Goal: Task Accomplishment & Management: Manage account settings

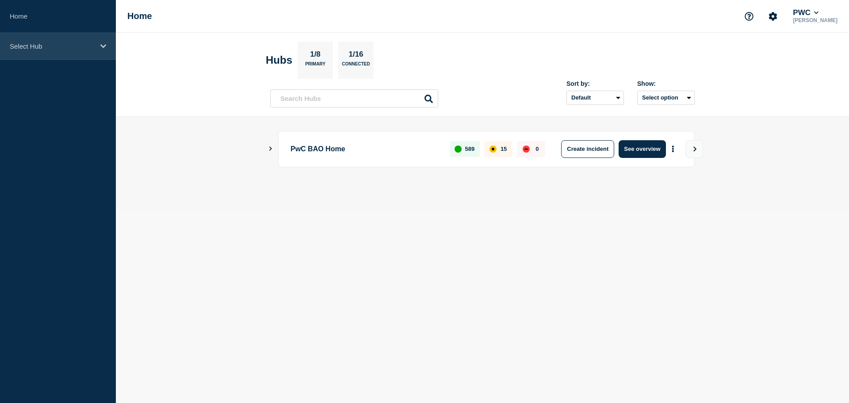
click at [104, 45] on icon at bounding box center [103, 46] width 6 height 7
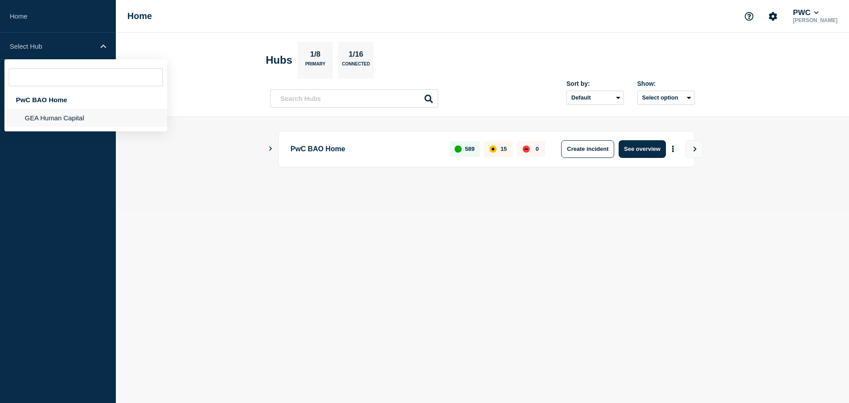
click at [71, 120] on li "GEA Human Capital" at bounding box center [85, 118] width 163 height 18
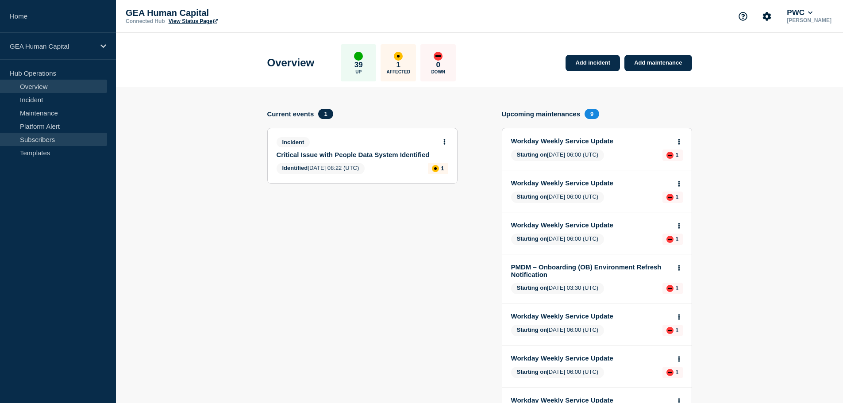
click at [35, 138] on link "Subscribers" at bounding box center [53, 139] width 107 height 13
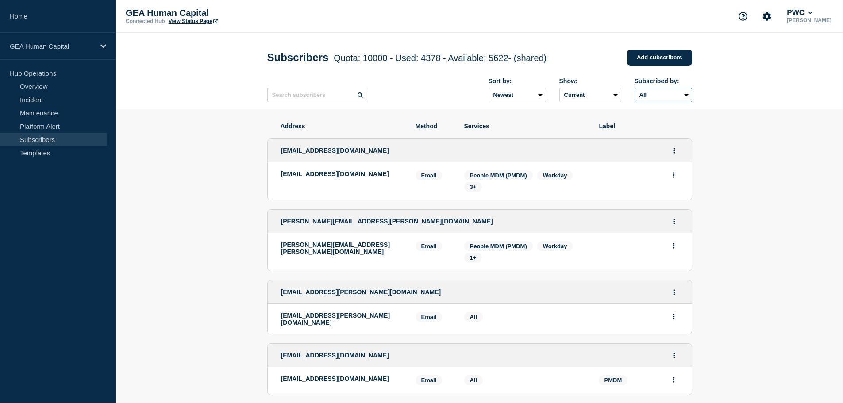
click at [686, 99] on select "All Email SMS" at bounding box center [663, 95] width 58 height 14
click at [323, 97] on input "text" at bounding box center [317, 95] width 101 height 14
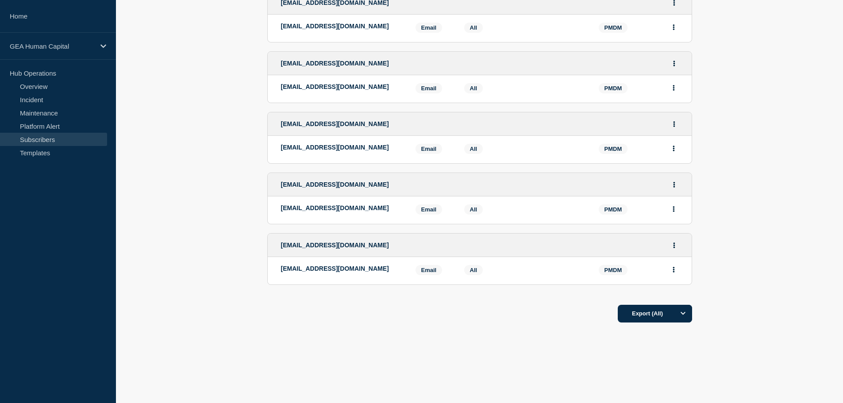
scroll to position [585, 0]
type input "pmdm"
drag, startPoint x: 334, startPoint y: 242, endPoint x: 273, endPoint y: 244, distance: 60.6
click at [273, 244] on div "gbl_techops@pwc.com" at bounding box center [480, 245] width 424 height 23
copy span "gbl_techops@pwc.com"
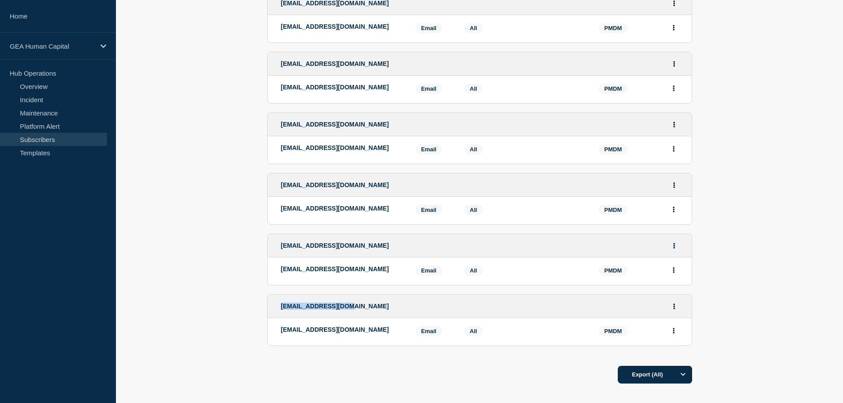
scroll to position [452, 0]
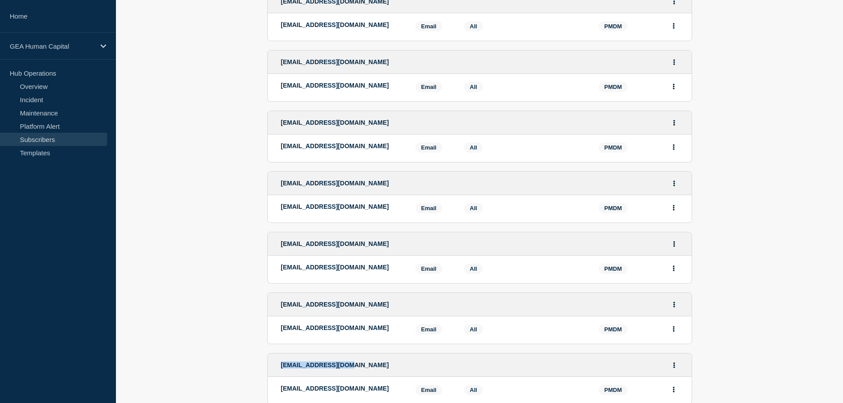
drag, startPoint x: 407, startPoint y: 134, endPoint x: 271, endPoint y: 139, distance: 136.7
click at [271, 134] on div "gbl_pmdm_onboarding_team@pwc.com" at bounding box center [480, 122] width 424 height 23
copy span "gbl_pmdm_onboarding_team@pwc.com"
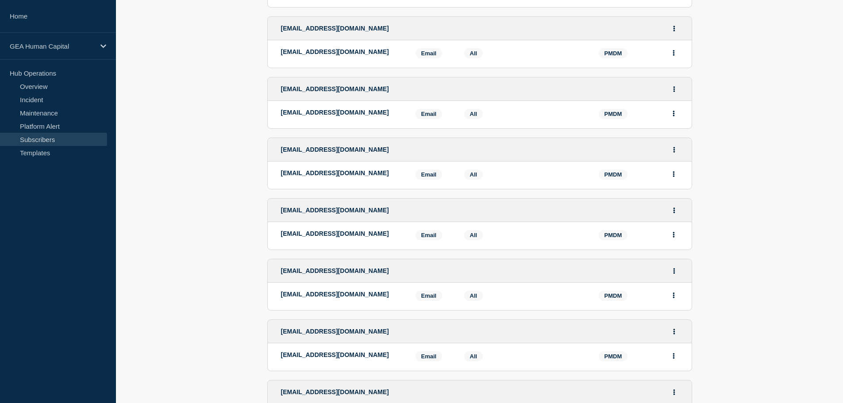
scroll to position [364, 0]
copy span "gbl_pmdm_onboarding_team@pwc.com"
drag, startPoint x: 432, startPoint y: 100, endPoint x: 278, endPoint y: 104, distance: 154.0
click at [278, 102] on div "GBL_PMDM-Consumer-Community@pwc.com" at bounding box center [480, 89] width 424 height 23
copy span "GBL_PMDM-Consumer-Community@pwc.com"
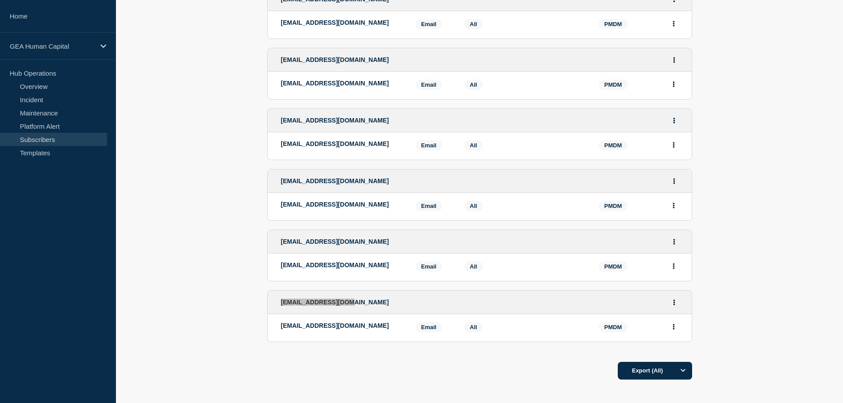
scroll to position [541, 0]
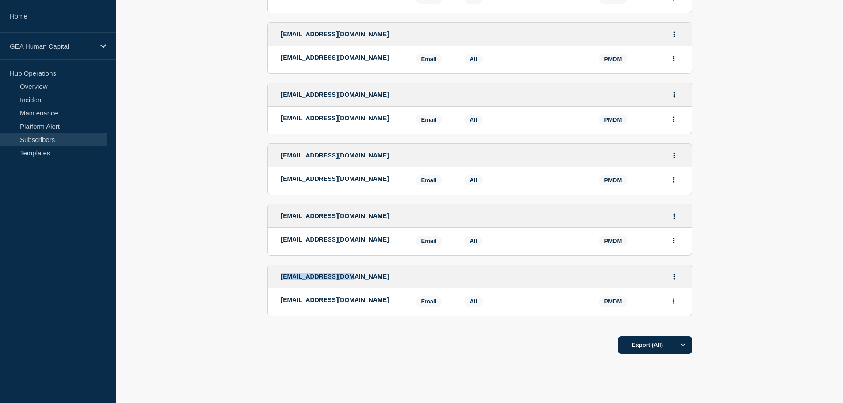
drag, startPoint x: 414, startPoint y: 164, endPoint x: 265, endPoint y: 166, distance: 149.1
copy span "uk_pmdm_provider_community@pwc.com"
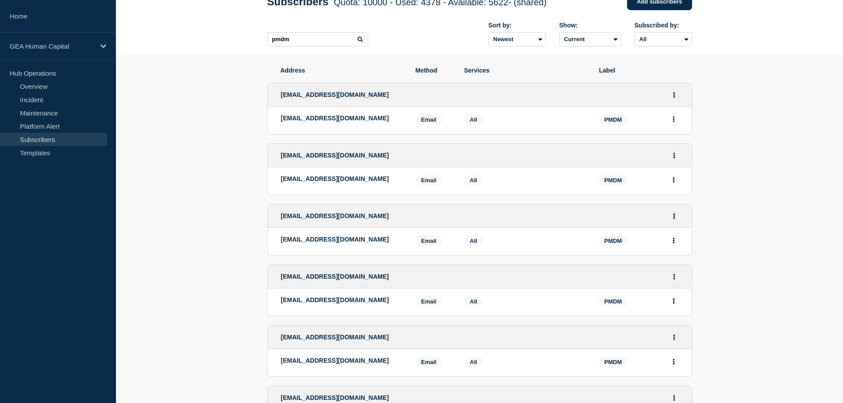
scroll to position [44, 0]
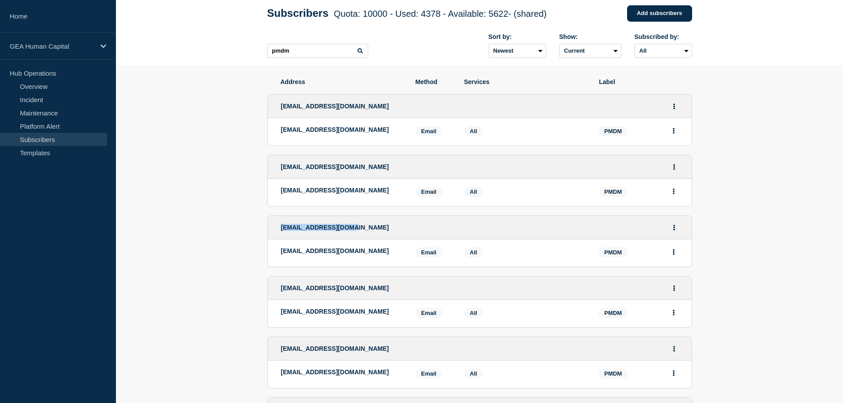
drag, startPoint x: 369, startPoint y: 233, endPoint x: 274, endPoint y: 234, distance: 95.1
click at [274, 234] on div "GBL_PMDM_BIT@pwc.com" at bounding box center [480, 227] width 424 height 23
copy span "GBL_PMDM_BIT@pwc.com"
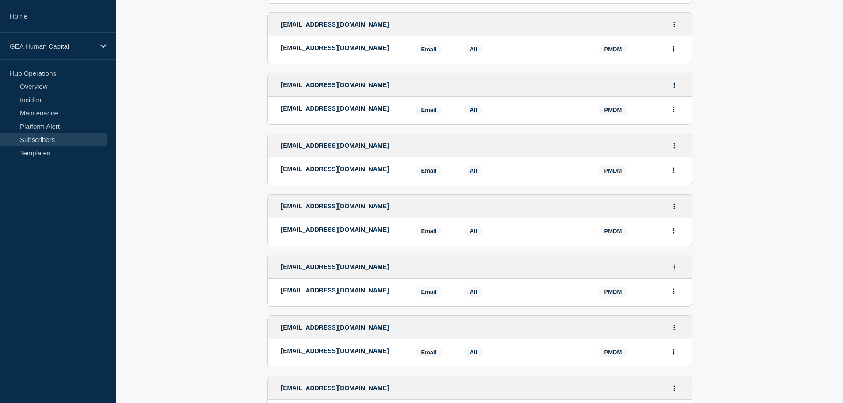
scroll to position [265, 0]
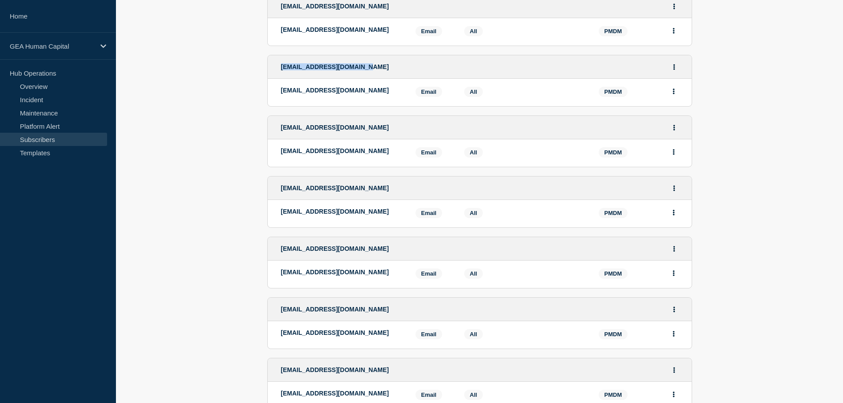
drag, startPoint x: 343, startPoint y: 72, endPoint x: 281, endPoint y: 74, distance: 61.5
click at [281, 74] on div "GBL_PMDM_CST_Biz@pwc.com" at bounding box center [480, 66] width 424 height 23
copy span "GBL_PMDM_CST_Biz@pwc.com"
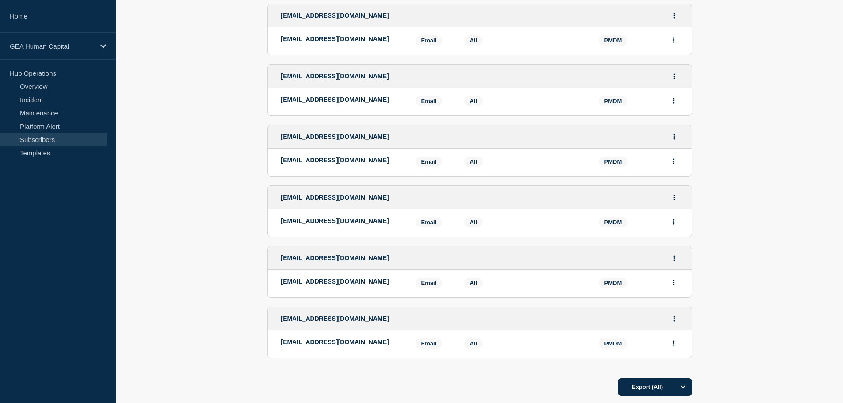
scroll to position [487, 0]
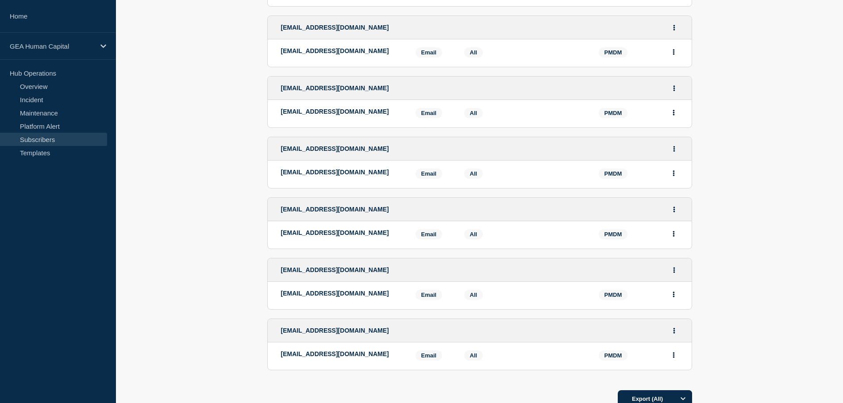
drag, startPoint x: 404, startPoint y: 157, endPoint x: 276, endPoint y: 159, distance: 128.7
click at [276, 159] on div "GBL_PMDM_Service_Support@pwc.com" at bounding box center [480, 148] width 424 height 23
copy span "GBL_PMDM_Service_Support@pwc.com"
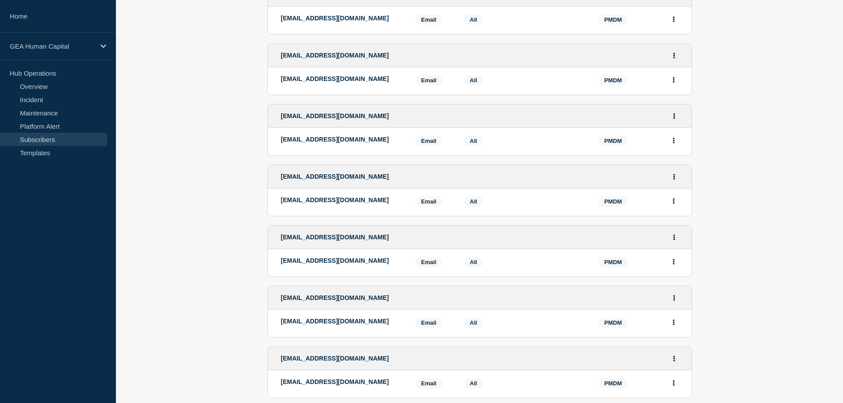
scroll to position [354, 0]
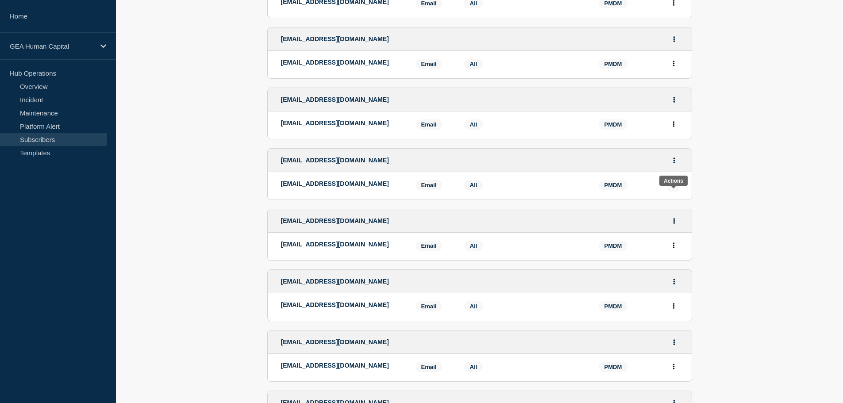
click at [673, 188] on icon "Actions" at bounding box center [673, 185] width 2 height 6
click at [672, 188] on icon "Actions" at bounding box center [673, 185] width 2 height 6
click at [675, 167] on button "Actions" at bounding box center [673, 160] width 11 height 14
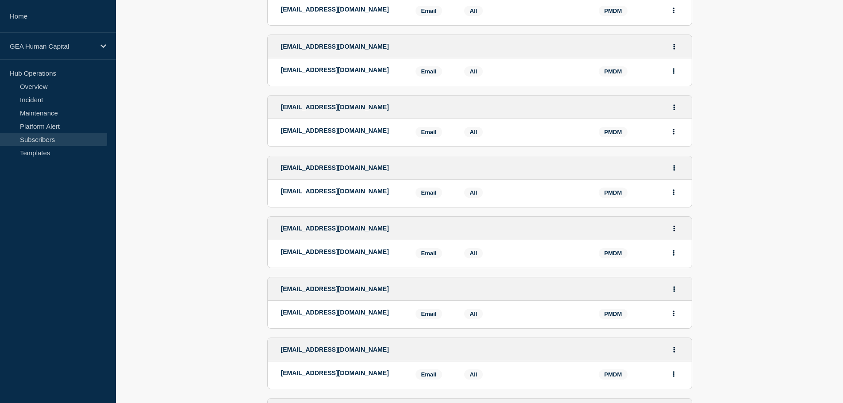
scroll to position [398, 0]
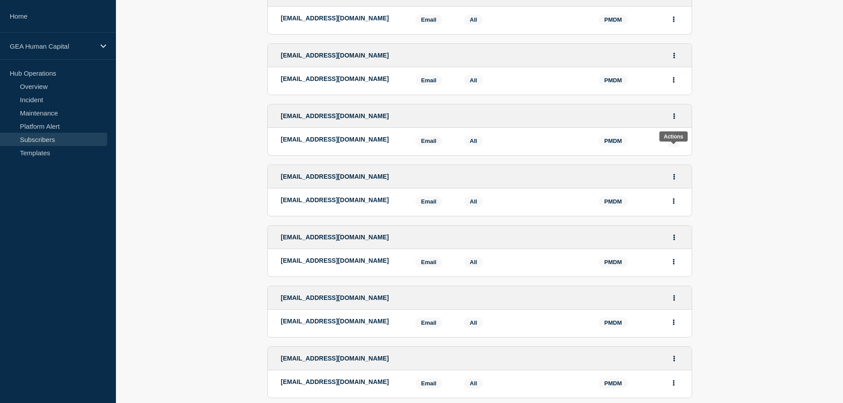
click at [676, 147] on button "Actions" at bounding box center [673, 141] width 11 height 14
click at [675, 169] on button "Delete" at bounding box center [673, 165] width 17 height 7
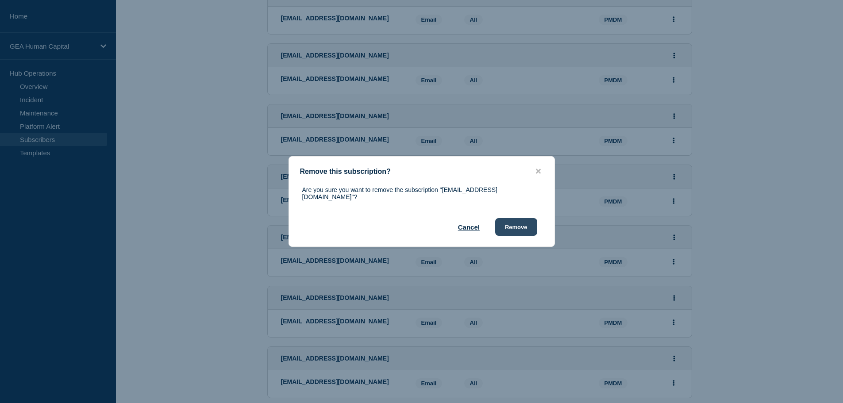
click at [518, 224] on button "Remove" at bounding box center [516, 227] width 42 height 18
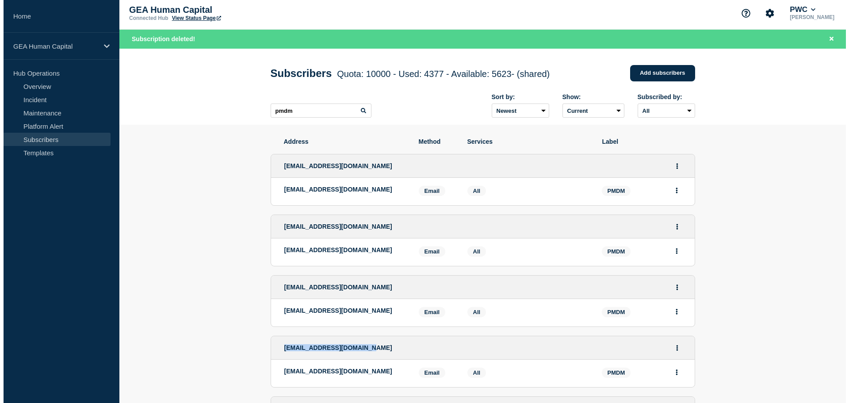
scroll to position [0, 0]
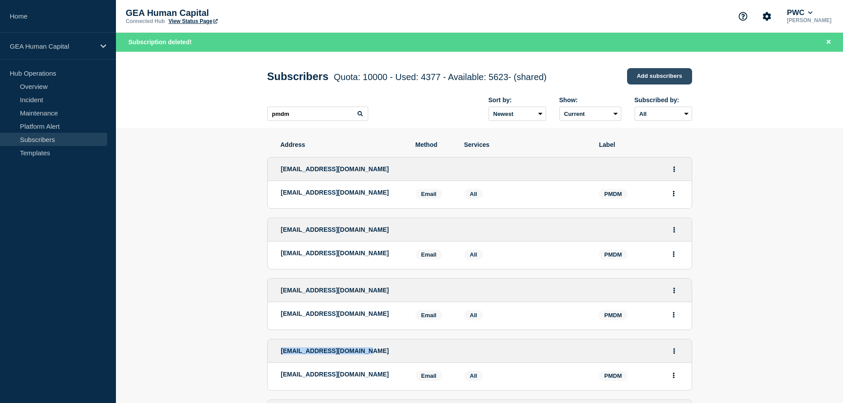
click at [646, 77] on link "Add subscribers" at bounding box center [659, 76] width 65 height 16
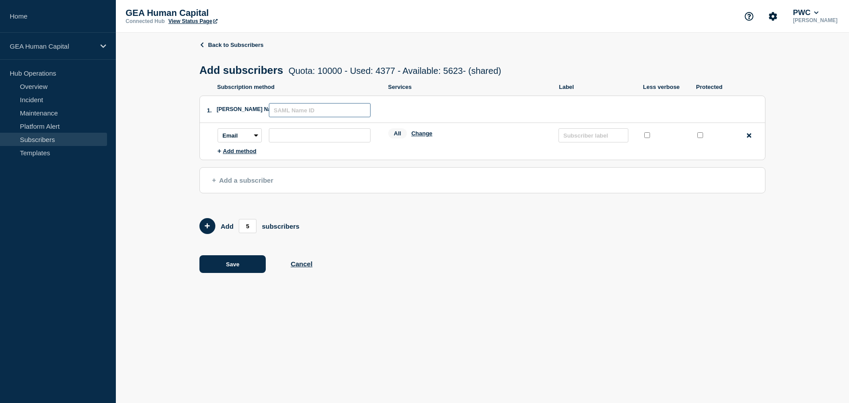
click at [322, 112] on input "text" at bounding box center [320, 110] width 102 height 14
paste input "uk_tmgrp_gi_pmdm_operations@pwc.com"
type input "uk_tmgrp_gi_pmdm_operations@pwc.com"
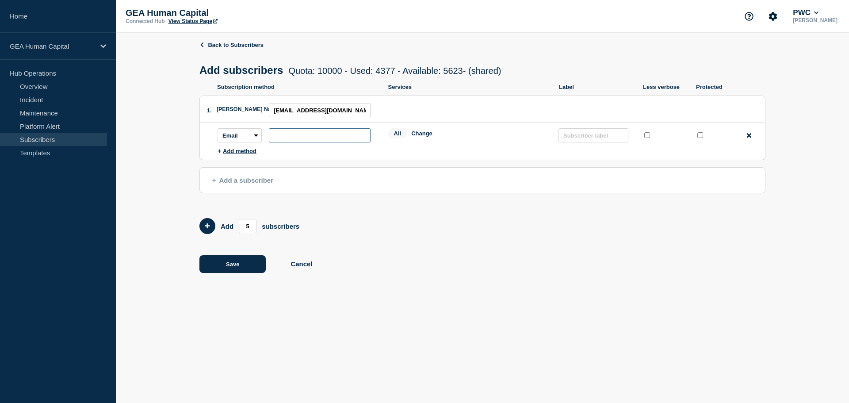
click at [285, 134] on input "subscription-address" at bounding box center [320, 135] width 102 height 14
paste input "uk_tmgrp_gi_pmdm_operations@pwc.com"
type input "uk_tmgrp_gi_pmdm_operations@pwc.com"
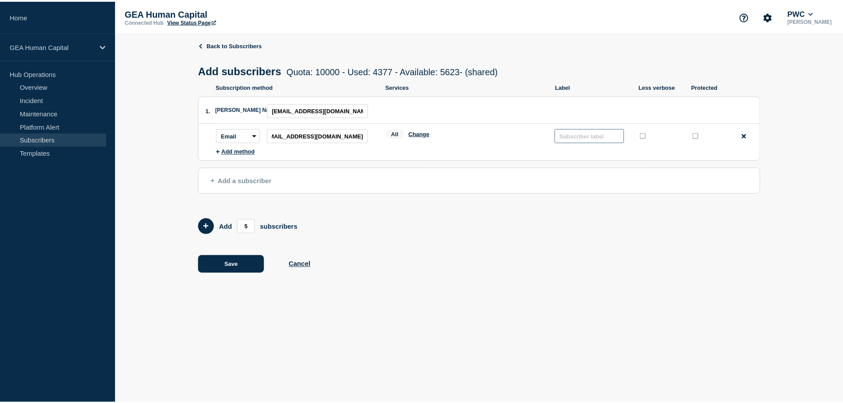
scroll to position [0, 0]
click at [602, 134] on input "text" at bounding box center [594, 135] width 70 height 14
type input "PMDM"
click at [698, 137] on input "protected checkbox" at bounding box center [701, 135] width 6 height 6
checkbox input "true"
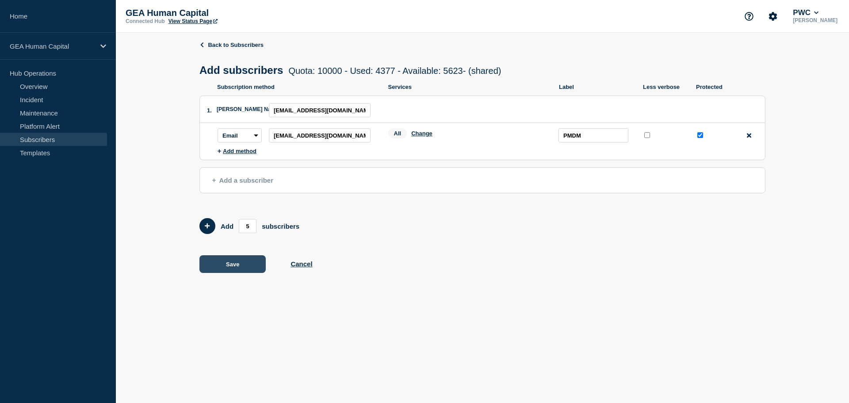
click at [238, 271] on button "Save" at bounding box center [232, 264] width 66 height 18
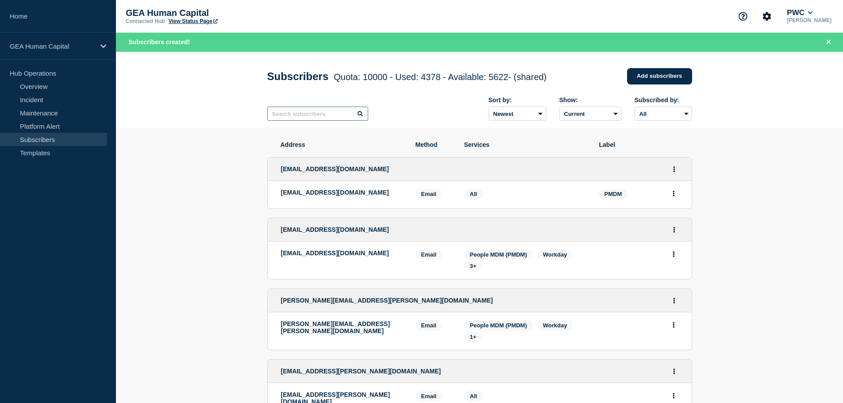
click at [297, 111] on input "text" at bounding box center [317, 114] width 101 height 14
type input "pmdm"
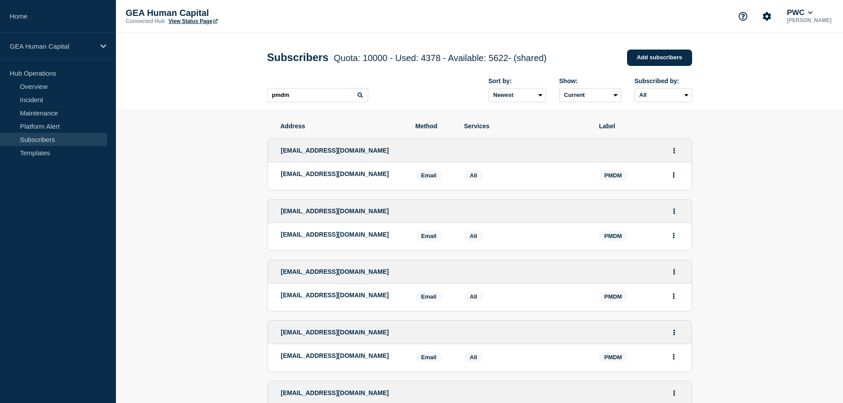
drag, startPoint x: 410, startPoint y: 153, endPoint x: 263, endPoint y: 154, distance: 146.9
copy span "uk_tmgrp_gi_pmdm_operations@pwc.com"
drag, startPoint x: 383, startPoint y: 278, endPoint x: 280, endPoint y: 274, distance: 103.6
click at [280, 274] on div "gbl_pmdm_operations@pwc.com" at bounding box center [480, 271] width 424 height 23
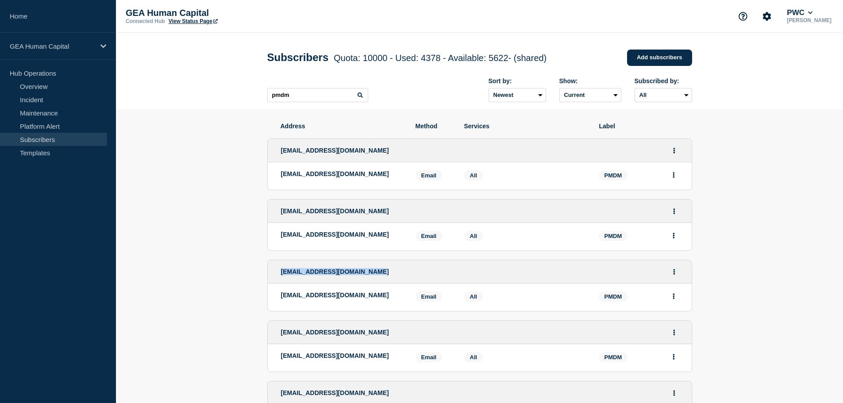
copy span "gbl_pmdm_operations@pwc.com"
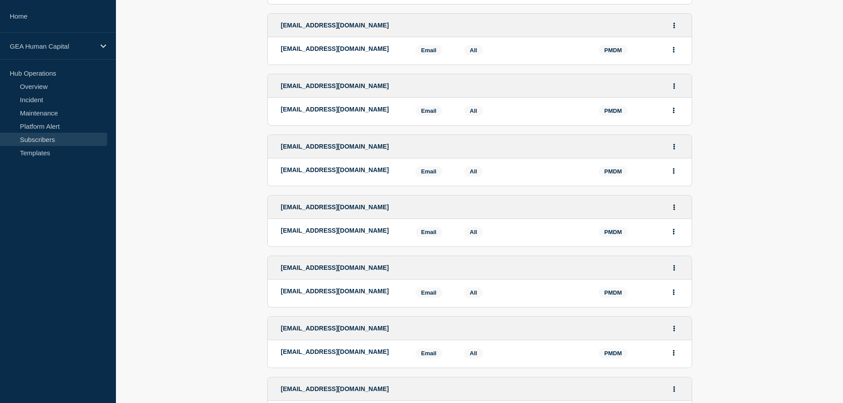
scroll to position [310, 0]
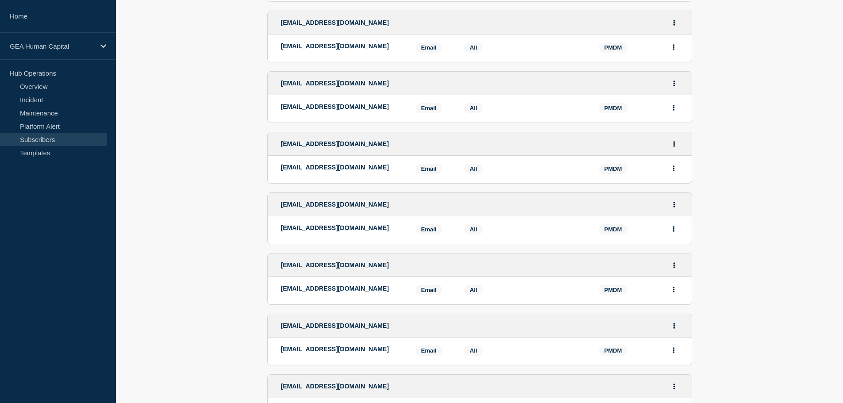
drag, startPoint x: 442, startPoint y: 151, endPoint x: 270, endPoint y: 157, distance: 171.7
click at [270, 156] on div "uk_pmdm_notifications_individuals_list@pwc.com" at bounding box center [480, 143] width 424 height 23
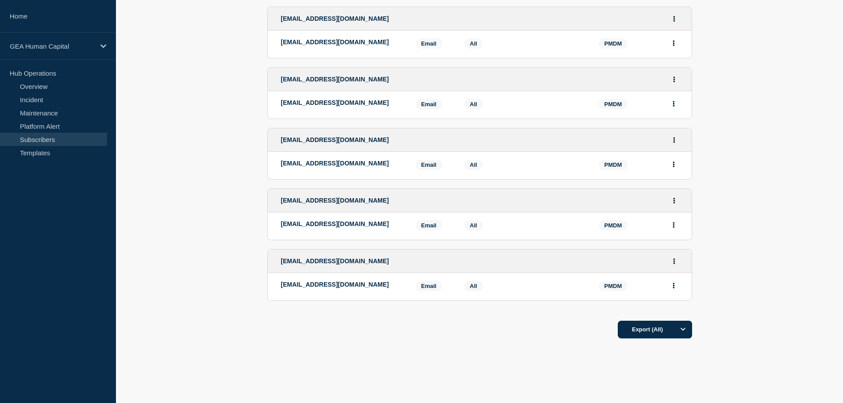
scroll to position [575, 0]
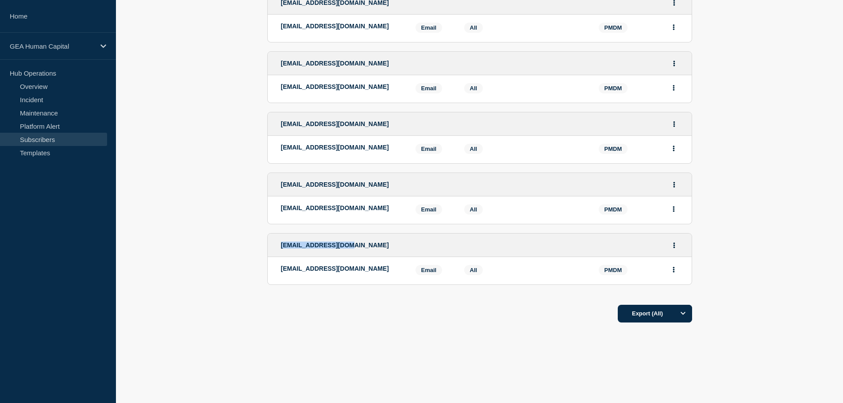
drag, startPoint x: 368, startPoint y: 258, endPoint x: 300, endPoint y: 258, distance: 68.1
click at [271, 257] on div "gbl_techops@pwc.com" at bounding box center [480, 245] width 424 height 23
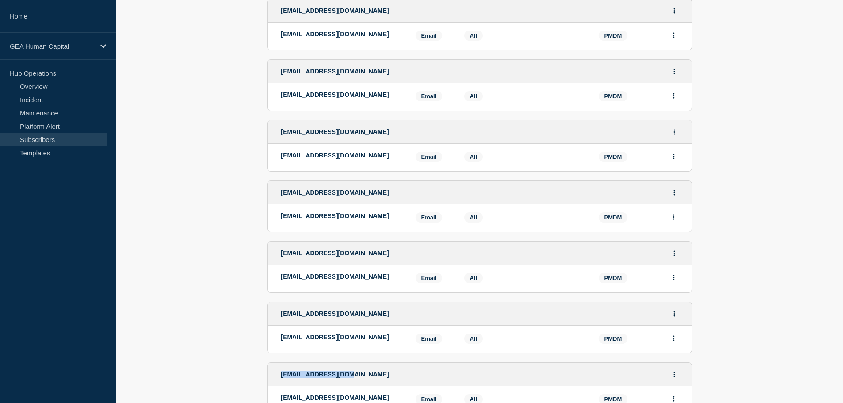
scroll to position [442, 0]
drag, startPoint x: 393, startPoint y: 144, endPoint x: 305, endPoint y: 145, distance: 88.0
click at [277, 144] on div "gbl_pmdm_onboarding_team@pwc.com" at bounding box center [480, 132] width 424 height 23
click at [672, 160] on icon "Actions" at bounding box center [673, 157] width 2 height 6
click at [670, 185] on button "Delete" at bounding box center [673, 182] width 17 height 7
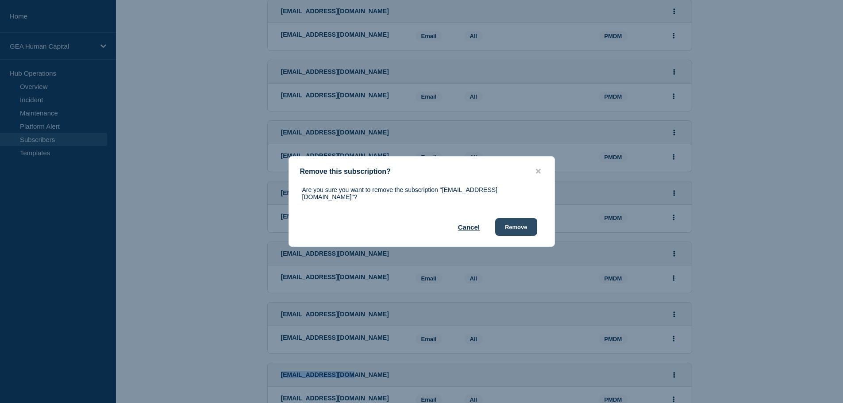
click at [516, 228] on button "Remove" at bounding box center [516, 227] width 42 height 18
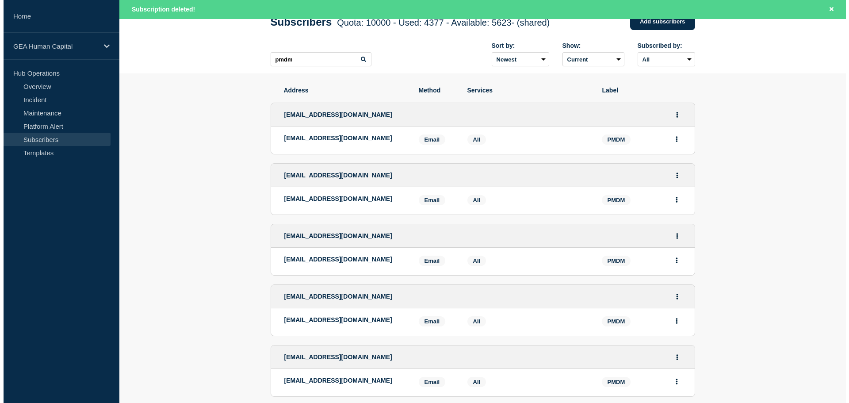
scroll to position [0, 0]
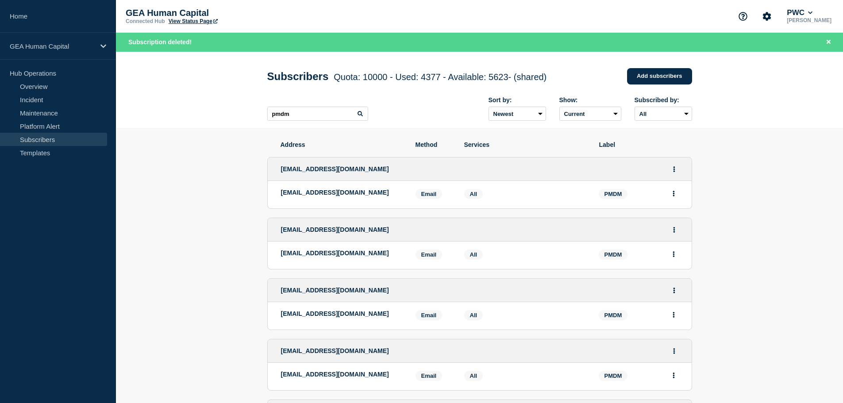
click at [649, 65] on div "Subscribers Quota: 10000 - Used: 4377 - Available: 5623 - (shared) Quota Used A…" at bounding box center [479, 76] width 425 height 27
click at [648, 77] on link "Add subscribers" at bounding box center [659, 76] width 65 height 16
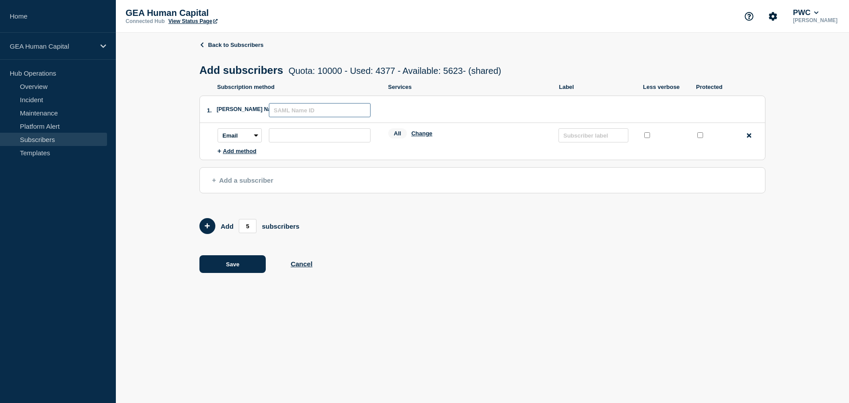
click at [317, 110] on input "text" at bounding box center [320, 110] width 102 height 14
paste input "gbl_gcdo_onboarding_team@pwc.com"
type input "gbl_gcdo_onboarding_team@pwc.com"
click at [295, 138] on input "subscription-address" at bounding box center [320, 135] width 102 height 14
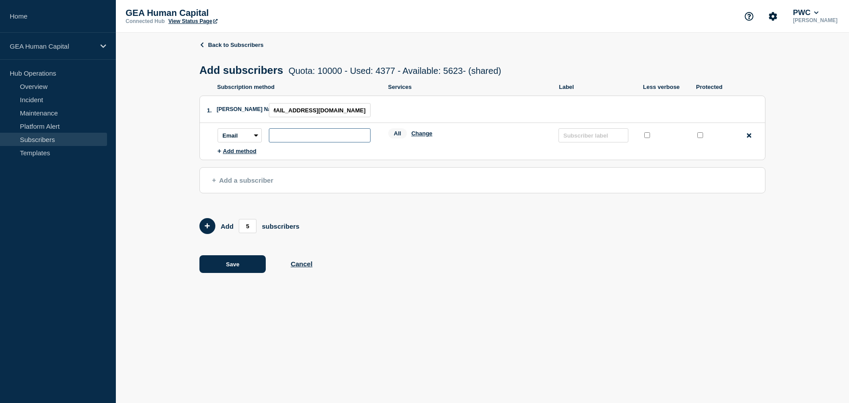
scroll to position [0, 0]
paste input "gbl_gcdo_onboarding_team@pwc.com"
type input "gbl_gcdo_onboarding_team@pwc.com"
click at [702, 136] on input "protected checkbox" at bounding box center [701, 135] width 6 height 6
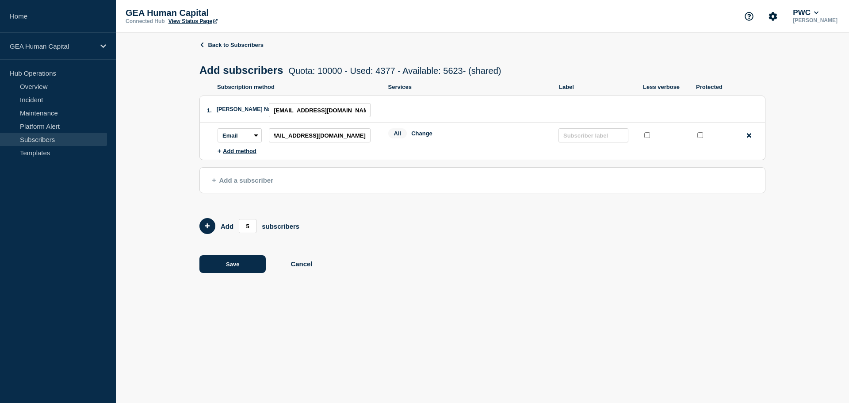
checkbox input "true"
click at [607, 139] on input "text" at bounding box center [594, 135] width 70 height 14
type input "PMDM"
click at [631, 211] on div "Back to Subscribers Add subscribers Quota: 10000 - Used: 4377 - Available: 5623…" at bounding box center [482, 163] width 566 height 261
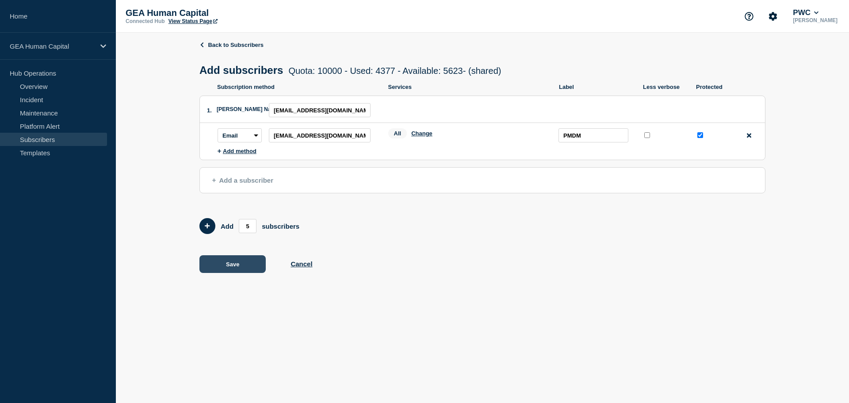
click at [222, 265] on button "Save" at bounding box center [232, 264] width 66 height 18
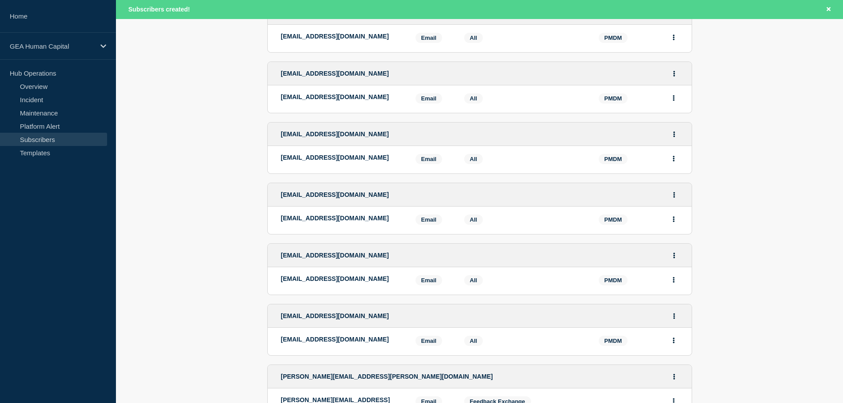
scroll to position [752, 0]
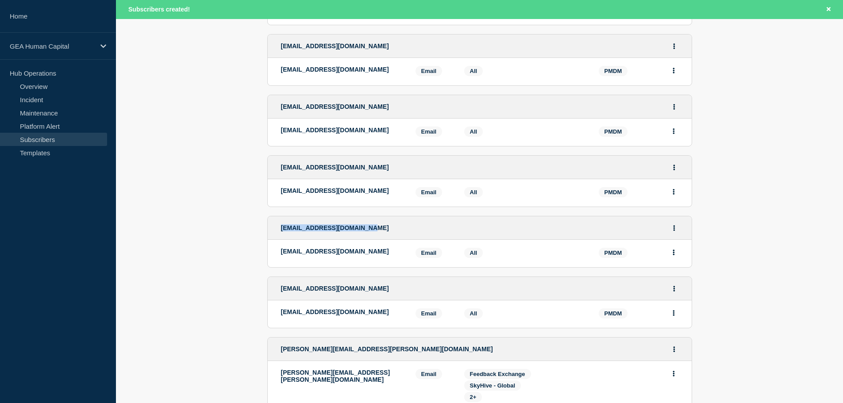
drag, startPoint x: 383, startPoint y: 239, endPoint x: 261, endPoint y: 242, distance: 121.2
click at [261, 242] on section "Address Method Services Label gbl_gcdo_onboarding_team@pwc.com gbl_gcdo_onboard…" at bounding box center [479, 241] width 727 height 1730
click at [380, 316] on li "gbl_techops@pwc.com Email Email: gbl_techops@pwc.com PMDM Services: All PMDM" at bounding box center [480, 313] width 424 height 27
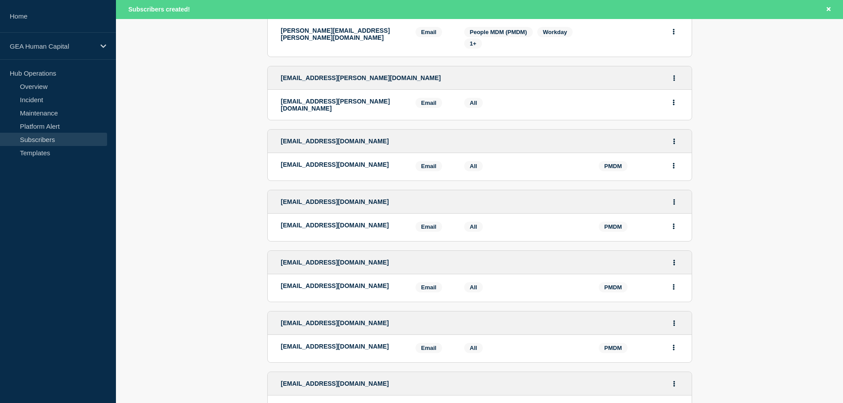
scroll to position [0, 0]
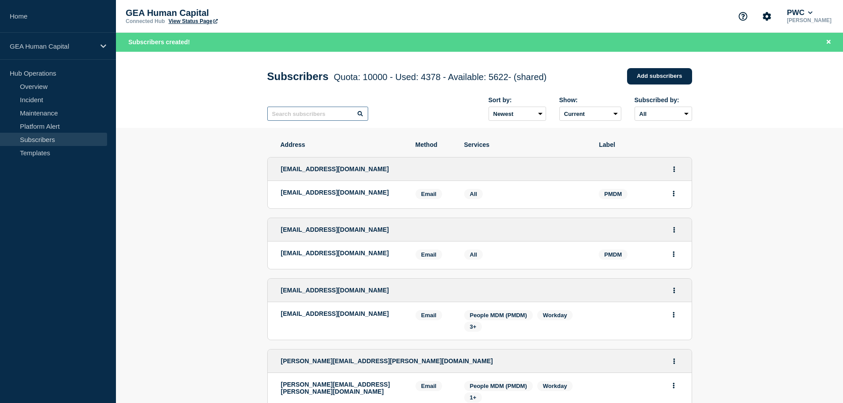
click at [299, 113] on input "text" at bounding box center [317, 114] width 101 height 14
type input "pmdm"
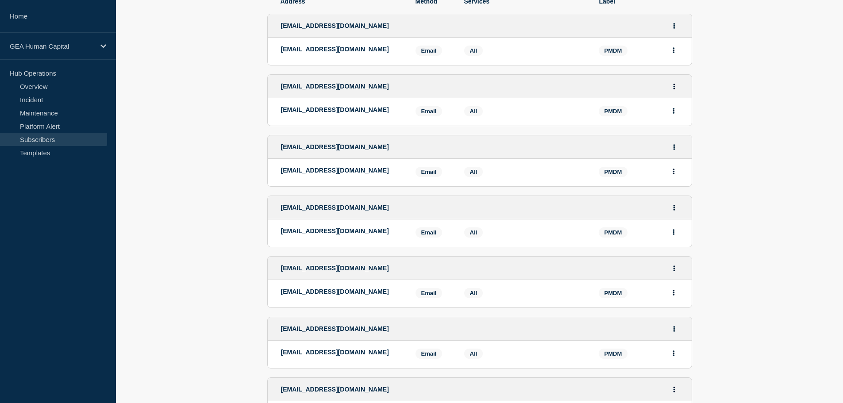
scroll to position [101, 0]
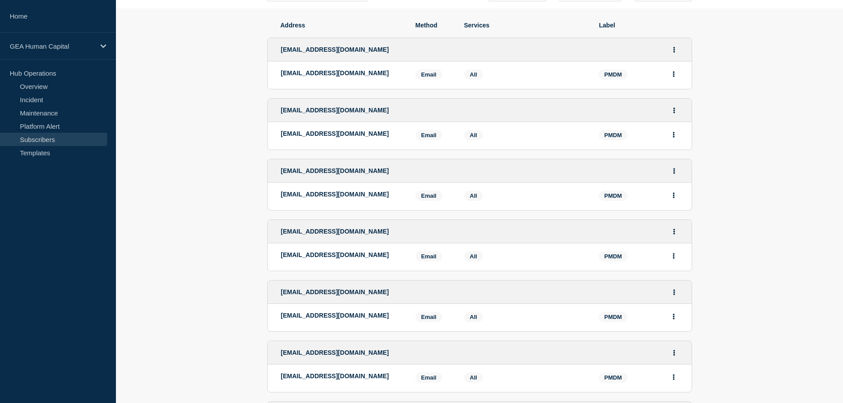
drag, startPoint x: 414, startPoint y: 175, endPoint x: 269, endPoint y: 180, distance: 145.6
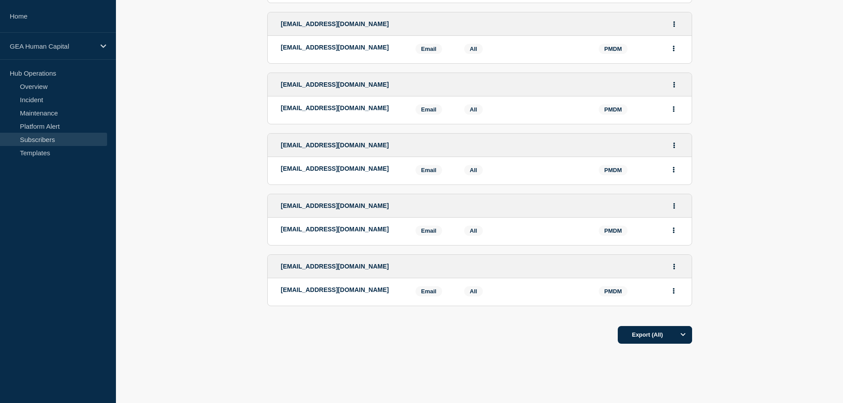
scroll to position [587, 0]
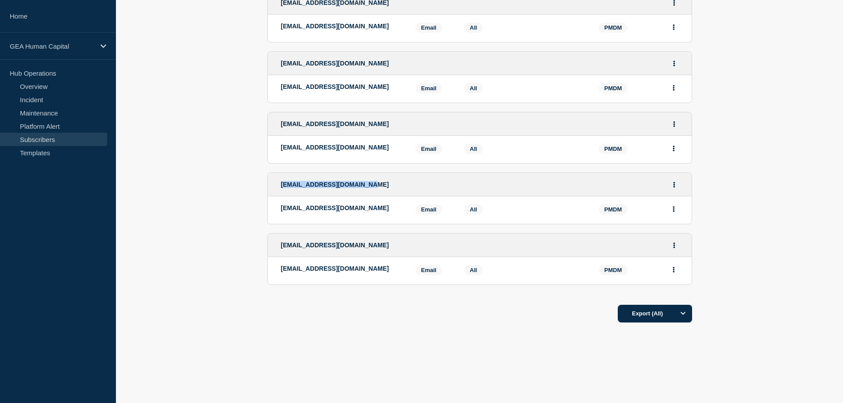
drag, startPoint x: 386, startPoint y: 185, endPoint x: 275, endPoint y: 184, distance: 110.6
click at [275, 184] on div "gbl_pmdm_ob_comms@pwc.com" at bounding box center [480, 184] width 424 height 23
